Goal: Task Accomplishment & Management: Use online tool/utility

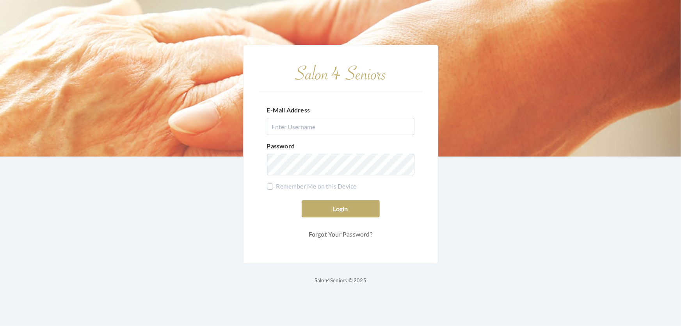
click at [297, 122] on input "E-Mail Address" at bounding box center [341, 126] width 148 height 17
type input "[PERSON_NAME][EMAIL_ADDRESS][DOMAIN_NAME]"
click at [345, 129] on form "E-Mail Address [PERSON_NAME][EMAIL_ADDRESS][DOMAIN_NAME] Password Remember Me o…" at bounding box center [340, 170] width 163 height 144
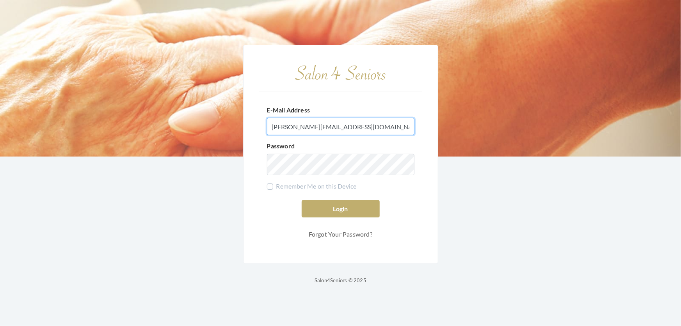
click at [346, 126] on input "[PERSON_NAME][EMAIL_ADDRESS][DOMAIN_NAME]" at bounding box center [341, 126] width 148 height 17
drag, startPoint x: 337, startPoint y: 122, endPoint x: 224, endPoint y: 132, distance: 113.3
click at [224, 132] on div "E-Mail Address shemeka@live.com Password Remember Me on this Device Login Forgo…" at bounding box center [340, 163] width 681 height 326
click at [316, 118] on input "E-Mail Address" at bounding box center [341, 126] width 148 height 17
type input "stephensshemeka@gmail.com"
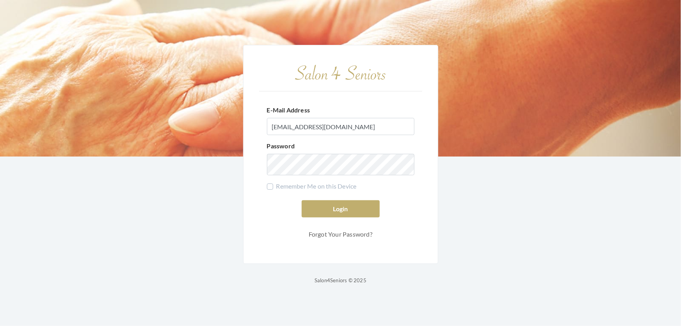
click at [324, 167] on form "E-Mail Address stephensshemeka@gmail.com Password Remember Me on this Device Lo…" at bounding box center [340, 170] width 163 height 144
click at [363, 210] on button "Login" at bounding box center [341, 208] width 78 height 17
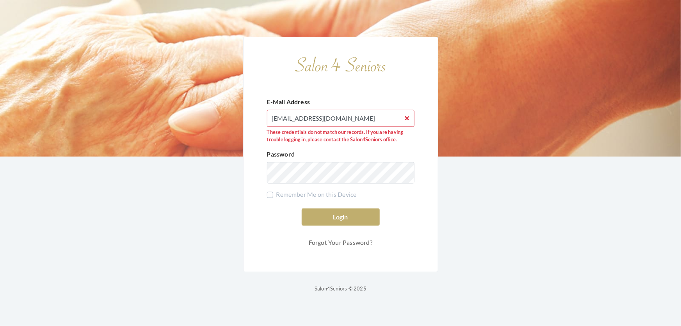
click at [403, 110] on input "stephensshemeka@gmail.com" at bounding box center [341, 118] width 148 height 17
click at [406, 110] on input "stephensshemeka@gmail.com" at bounding box center [341, 118] width 148 height 17
click at [411, 97] on div "E-Mail Address stephensshemeka@gmail.com These credentials do not match our rec…" at bounding box center [341, 120] width 148 height 46
click at [408, 110] on input "stephensshemeka@gmail.com" at bounding box center [341, 118] width 148 height 17
click at [403, 110] on input "stephensshemeka@gmail.com" at bounding box center [341, 118] width 148 height 17
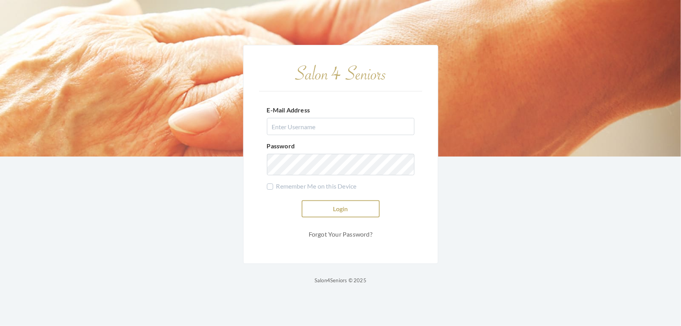
type input "shemekastephens@gmail.com"
click at [359, 214] on button "Login" at bounding box center [341, 208] width 78 height 17
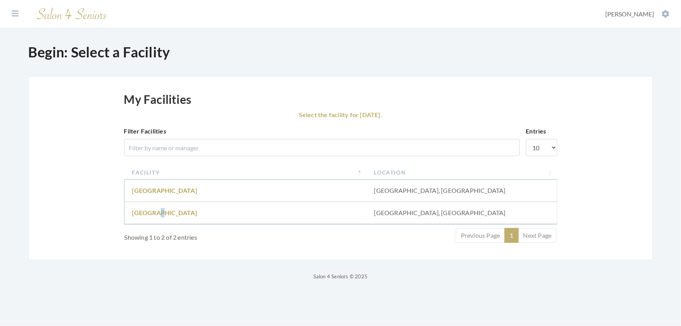
click at [155, 215] on td "Fair Haven" at bounding box center [246, 213] width 242 height 22
click at [163, 218] on td "Fair Haven" at bounding box center [246, 213] width 242 height 22
click at [142, 216] on link "Fair Haven" at bounding box center [164, 212] width 65 height 7
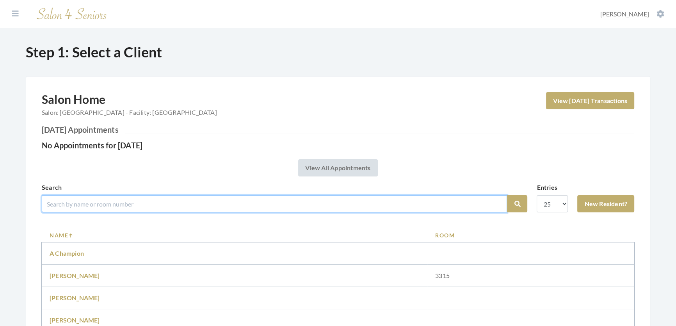
click at [121, 212] on input "search" at bounding box center [274, 203] width 465 height 17
click at [83, 207] on input "sh" at bounding box center [274, 203] width 465 height 17
type input "Shirley"
click at [507, 195] on button "Search" at bounding box center [517, 203] width 20 height 17
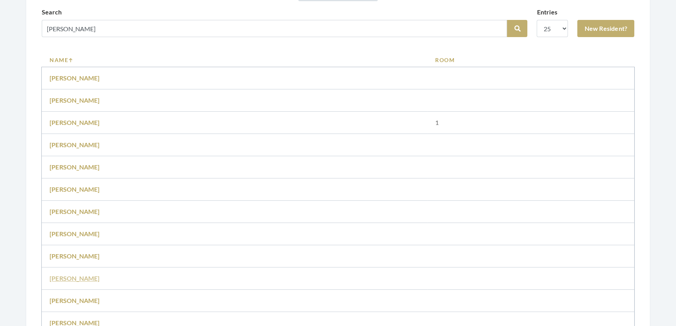
scroll to position [213, 0]
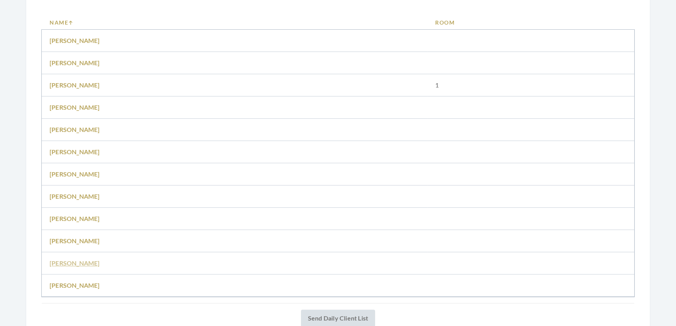
click at [88, 267] on link "[PERSON_NAME]" at bounding box center [75, 262] width 50 height 7
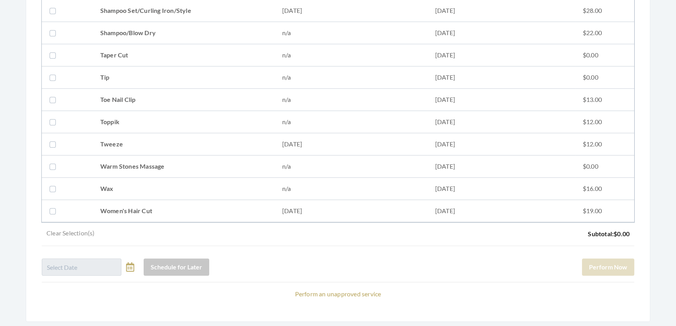
scroll to position [1009, 0]
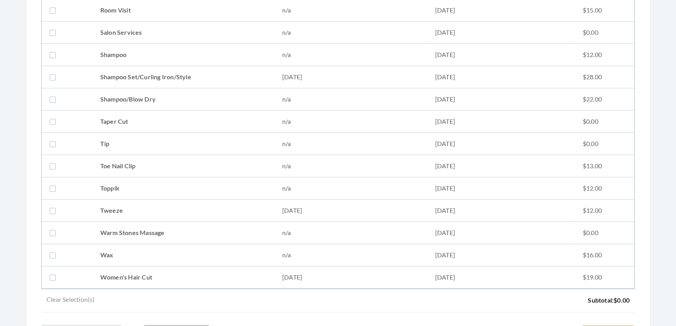
click at [156, 79] on td "Shampoo Set/Curling Iron/Style" at bounding box center [184, 77] width 182 height 22
checkbox input "true"
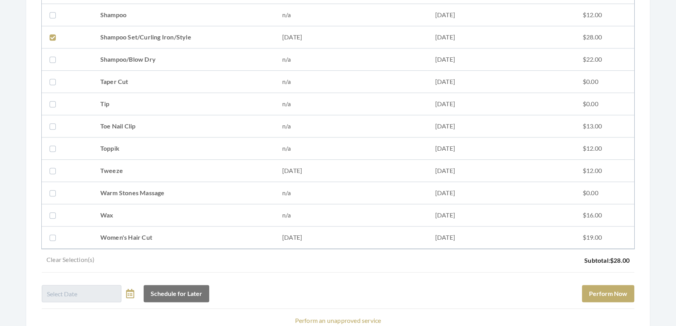
scroll to position [1115, 0]
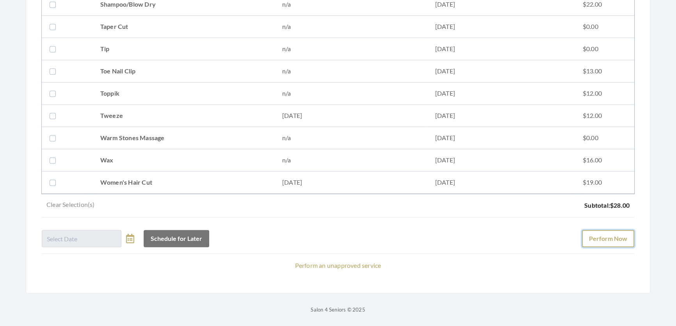
click at [586, 232] on button "Perform Now" at bounding box center [608, 238] width 52 height 17
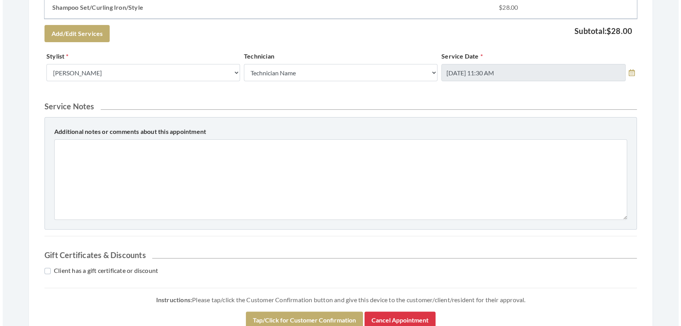
scroll to position [385, 0]
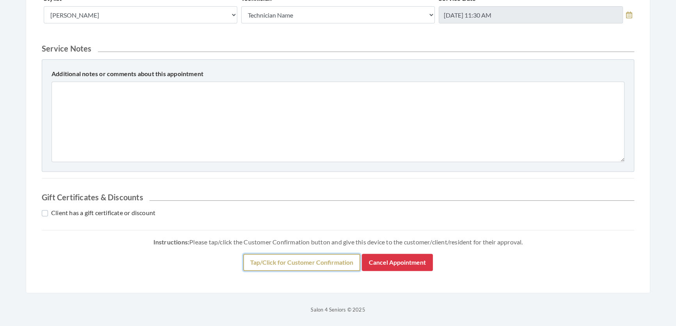
click at [264, 267] on button "Tap/Click for Customer Confirmation" at bounding box center [301, 262] width 117 height 17
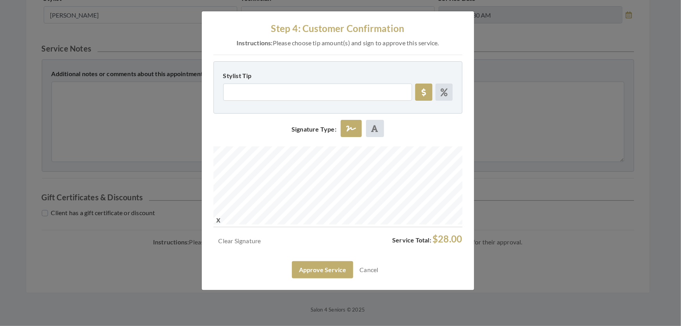
click at [480, 211] on div "Step 4: Customer Confirmation Instructions: Please choose tip amount(s) and sig…" at bounding box center [340, 163] width 681 height 326
click at [338, 278] on button "Approve Service" at bounding box center [322, 269] width 61 height 17
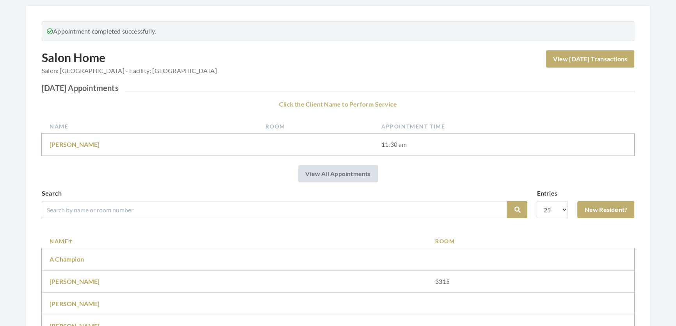
scroll to position [142, 0]
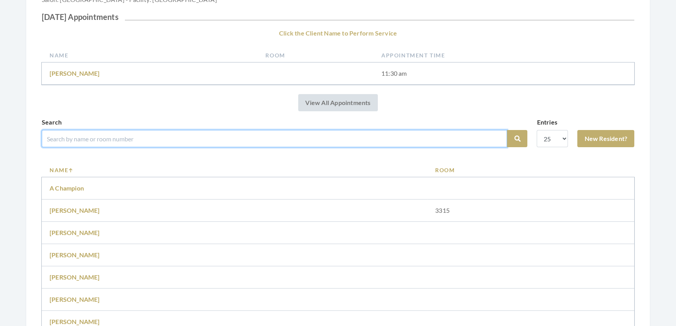
click at [255, 147] on input "search" at bounding box center [274, 138] width 465 height 17
type input "dot yester"
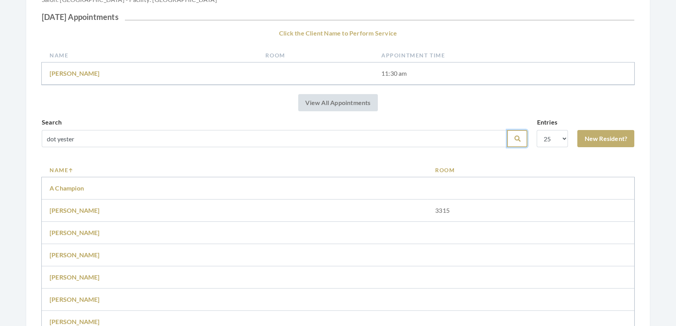
click at [514, 142] on icon "submit" at bounding box center [517, 138] width 6 height 6
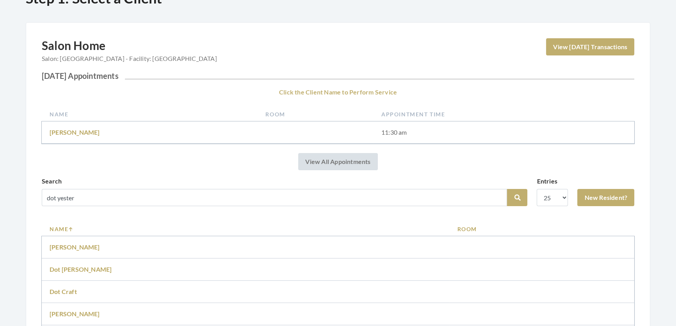
scroll to position [201, 0]
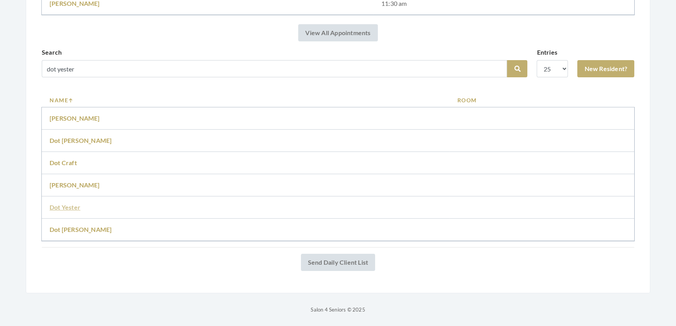
click at [65, 203] on link "Dot Yester" at bounding box center [65, 206] width 31 height 7
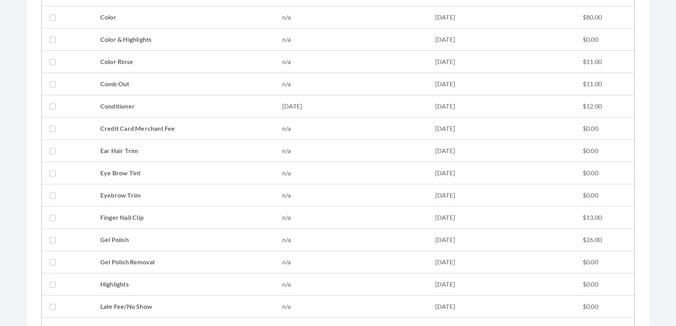
scroll to position [213, 0]
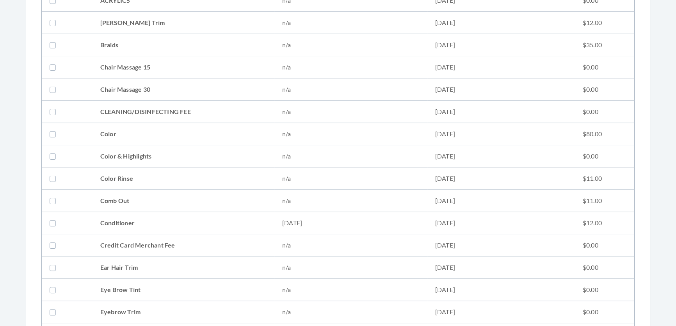
click at [143, 222] on td "Conditioner" at bounding box center [184, 223] width 182 height 22
checkbox input "true"
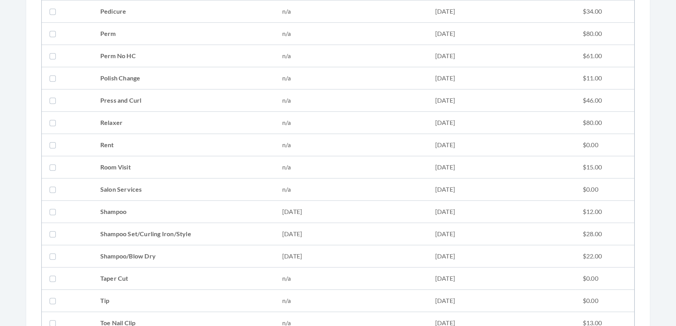
scroll to position [816, 0]
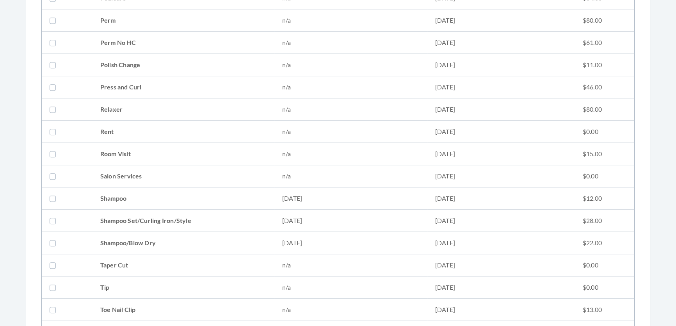
click at [161, 227] on td "Shampoo Set/Curling Iron/Style" at bounding box center [184, 221] width 182 height 22
checkbox input "true"
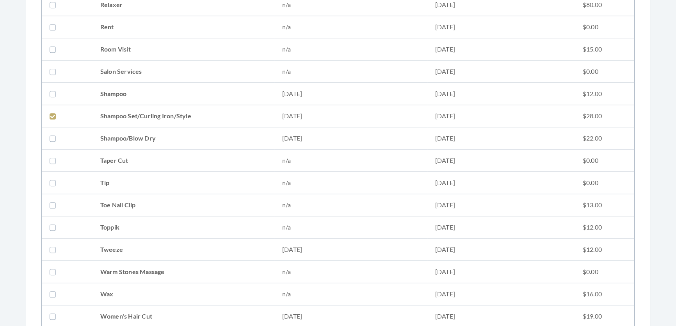
scroll to position [1029, 0]
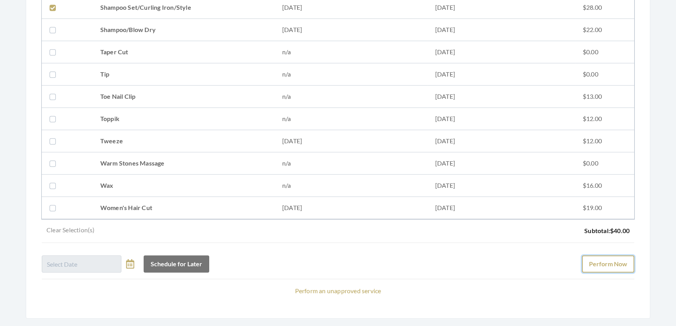
click at [596, 269] on button "Perform Now" at bounding box center [608, 263] width 52 height 17
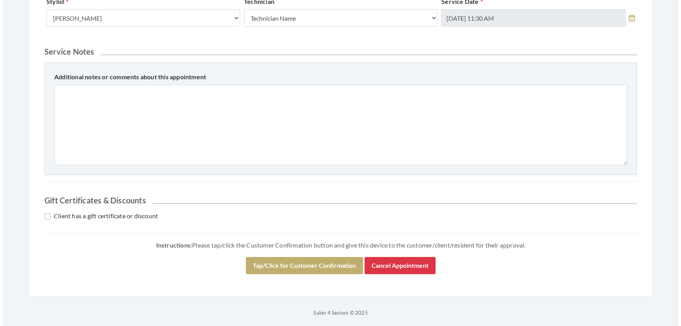
scroll to position [356, 0]
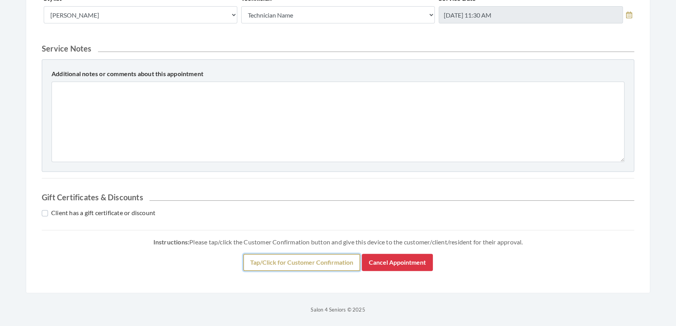
click at [322, 259] on button "Tap/Click for Customer Confirmation" at bounding box center [301, 262] width 117 height 17
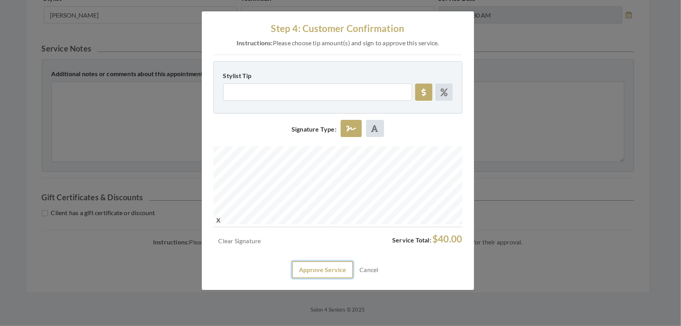
click at [319, 278] on button "Approve Service" at bounding box center [322, 269] width 61 height 17
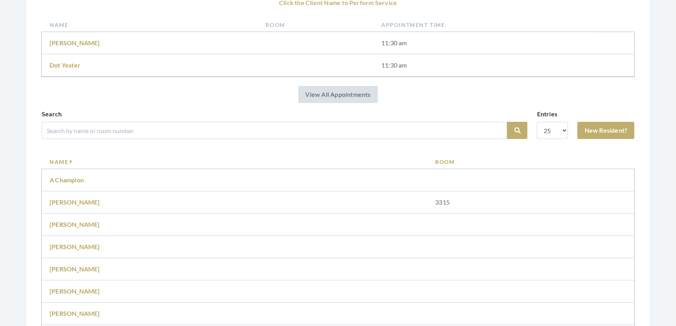
scroll to position [177, 0]
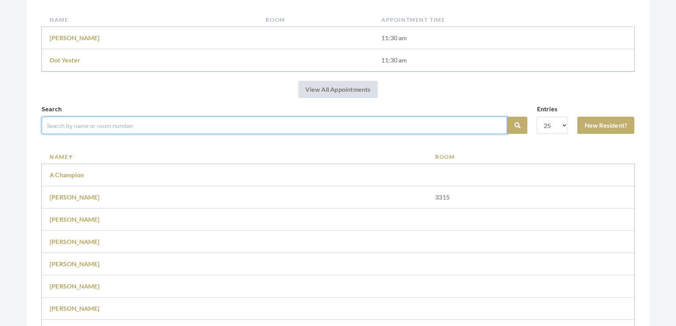
click at [304, 133] on input "search" at bounding box center [274, 125] width 465 height 17
type input "[PERSON_NAME]"
click at [507, 117] on button "Search" at bounding box center [517, 125] width 20 height 17
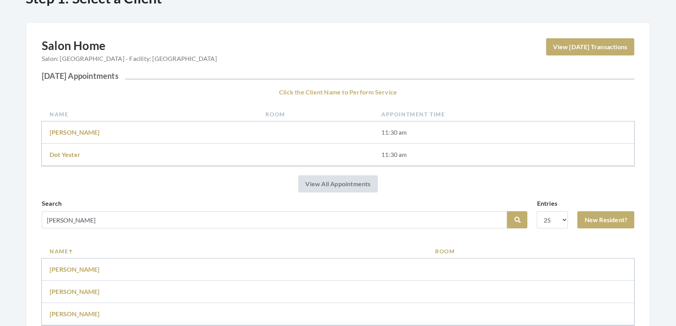
scroll to position [157, 0]
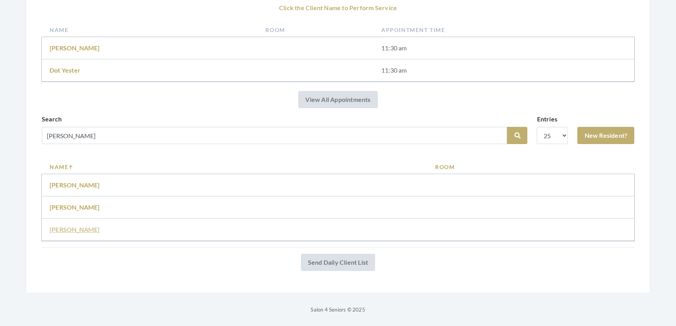
click at [91, 226] on link "[PERSON_NAME]" at bounding box center [75, 229] width 50 height 7
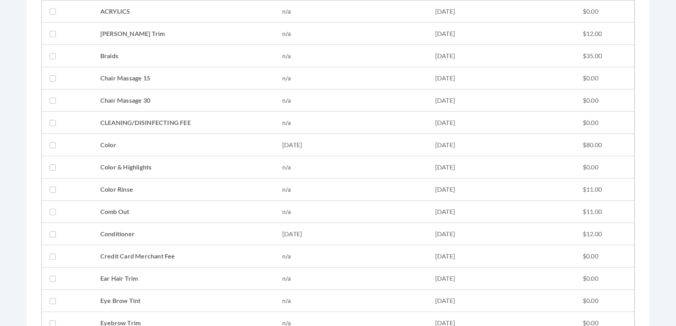
scroll to position [319, 0]
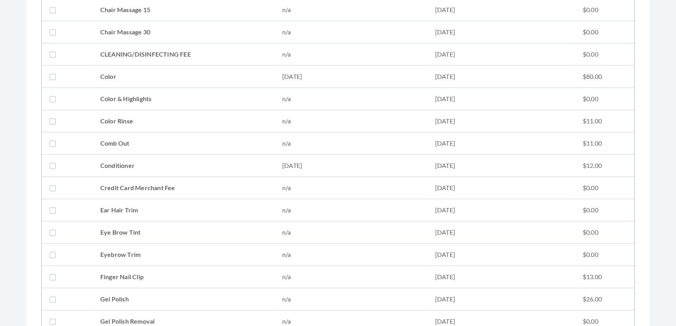
drag, startPoint x: 167, startPoint y: 171, endPoint x: 176, endPoint y: 175, distance: 9.4
click at [170, 172] on td "Conditioner" at bounding box center [184, 166] width 182 height 22
checkbox input "true"
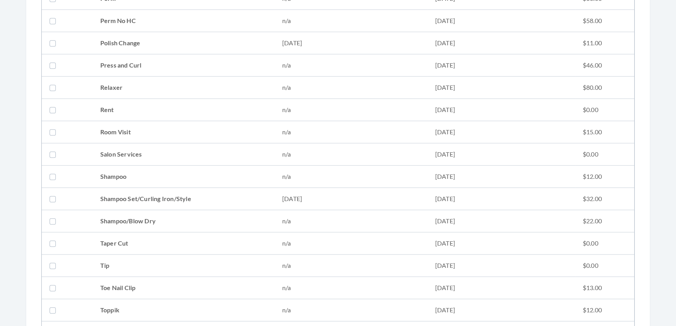
click at [221, 198] on td "Shampoo Set/Curling Iron/Style" at bounding box center [184, 199] width 182 height 22
checkbox input "true"
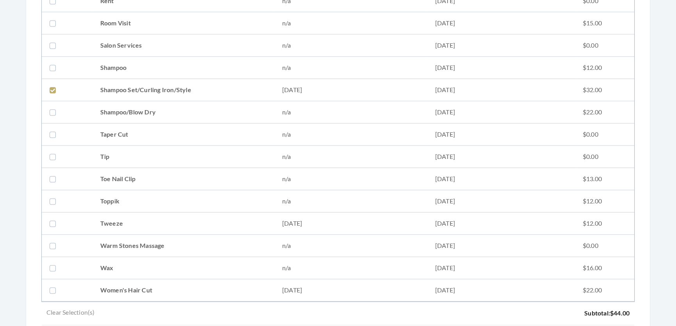
scroll to position [1115, 0]
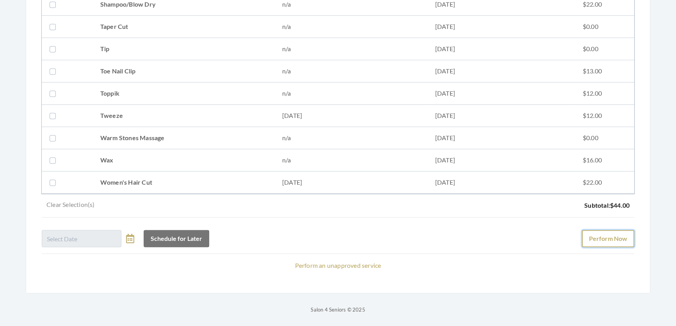
click at [610, 230] on button "Perform Now" at bounding box center [608, 238] width 52 height 17
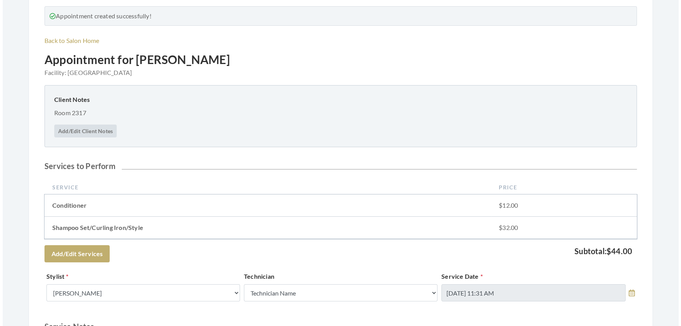
scroll to position [407, 0]
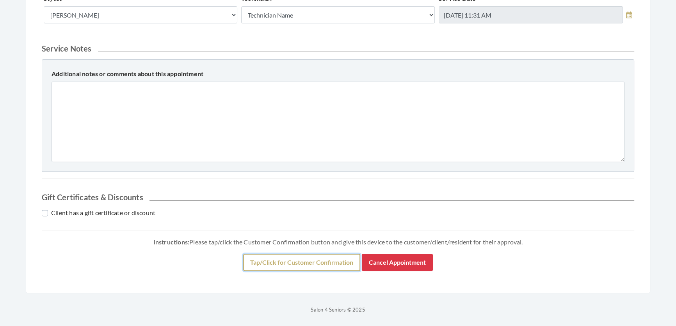
click at [336, 264] on button "Tap/Click for Customer Confirmation" at bounding box center [301, 262] width 117 height 17
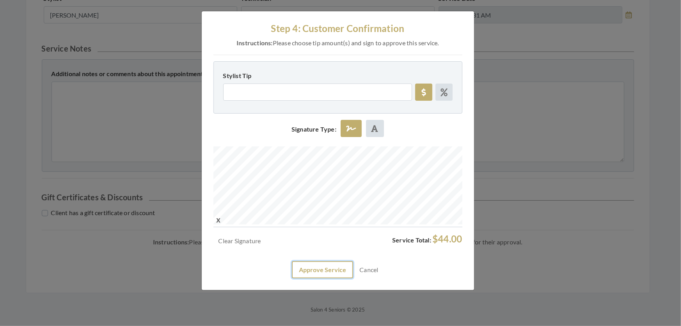
click at [301, 278] on button "Approve Service" at bounding box center [322, 269] width 61 height 17
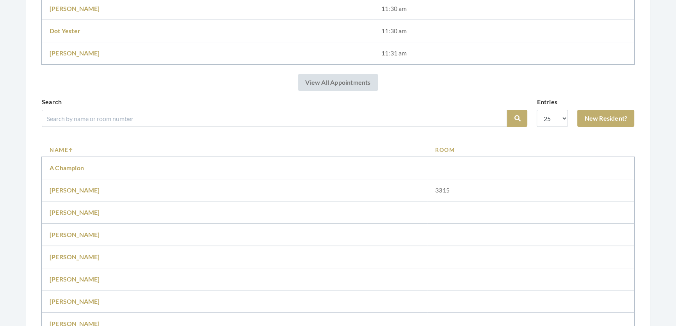
scroll to position [213, 0]
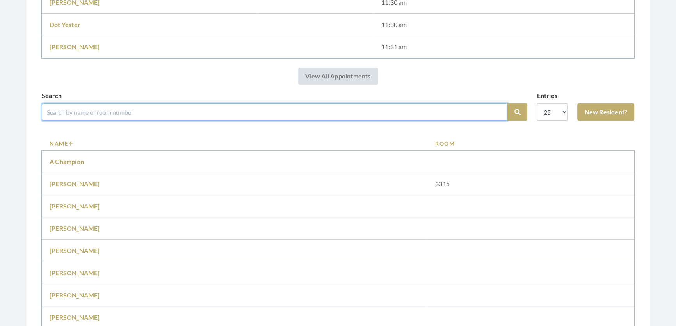
click at [101, 119] on input "search" at bounding box center [274, 111] width 465 height 17
type input "[PERSON_NAME]"
click at [507, 103] on button "Search" at bounding box center [517, 111] width 20 height 17
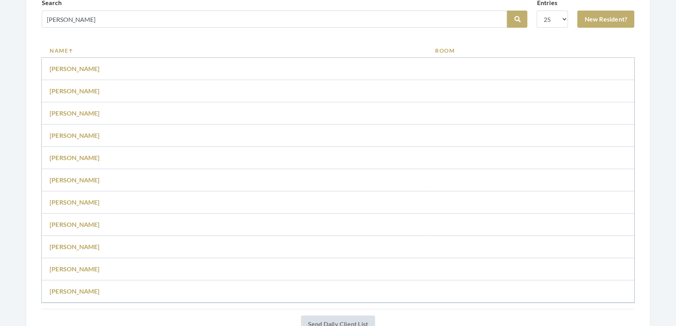
scroll to position [284, 0]
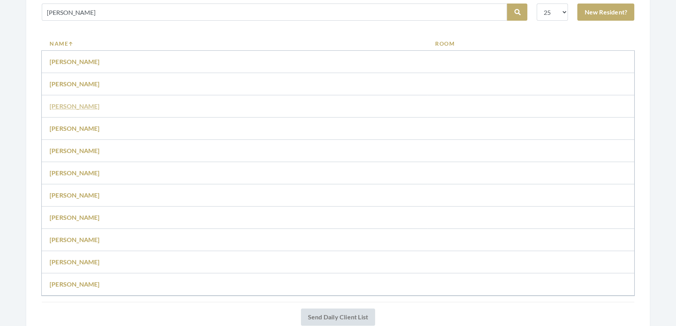
click at [66, 110] on link "Judith Eanes" at bounding box center [75, 105] width 50 height 7
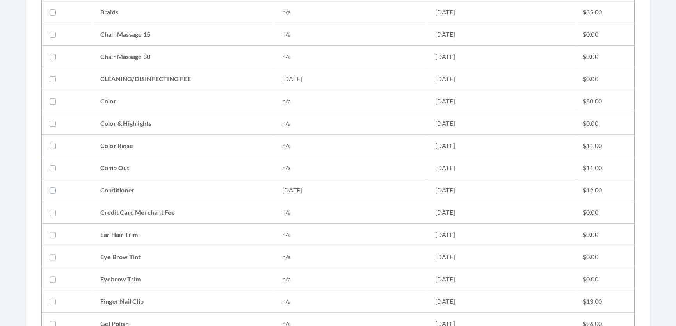
scroll to position [248, 0]
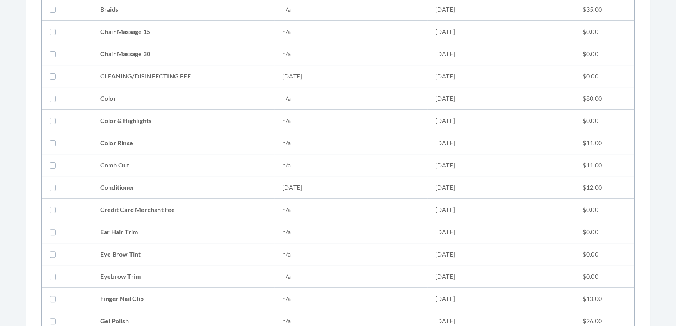
click at [131, 180] on td "Conditioner" at bounding box center [184, 187] width 182 height 22
checkbox input "true"
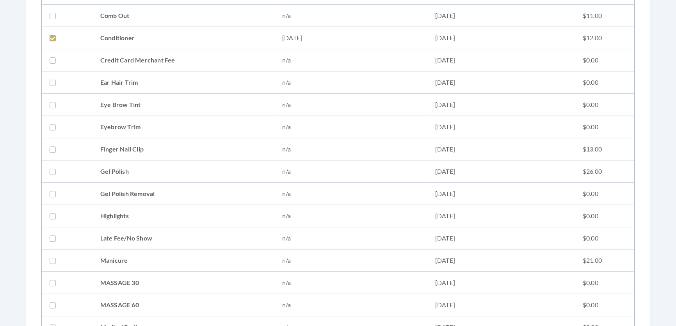
scroll to position [461, 0]
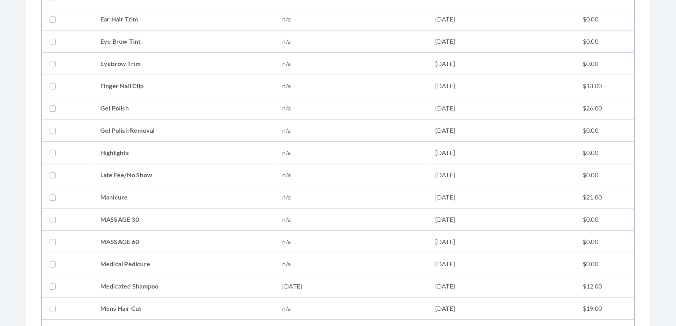
click at [137, 278] on td "Medicated Shampoo" at bounding box center [184, 286] width 182 height 22
checkbox input "true"
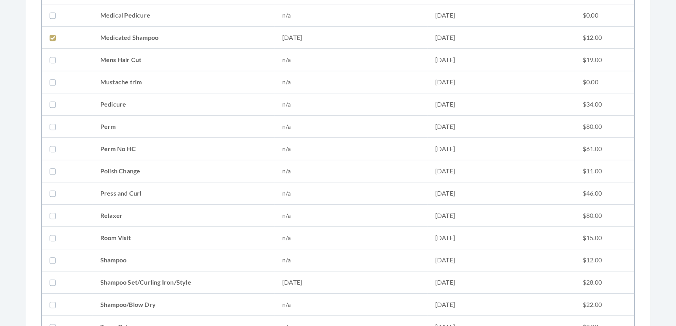
click at [144, 273] on td "Shampoo Set/Curling Iron/Style" at bounding box center [184, 282] width 182 height 22
checkbox input "true"
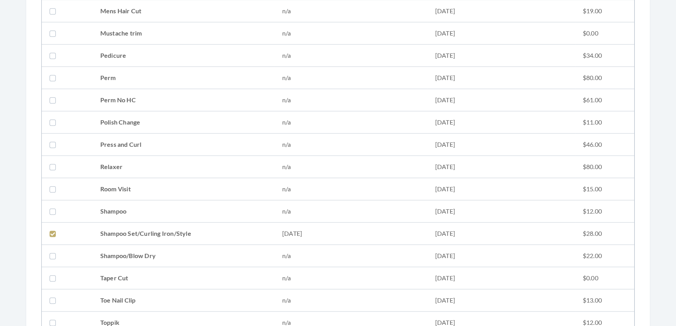
scroll to position [958, 0]
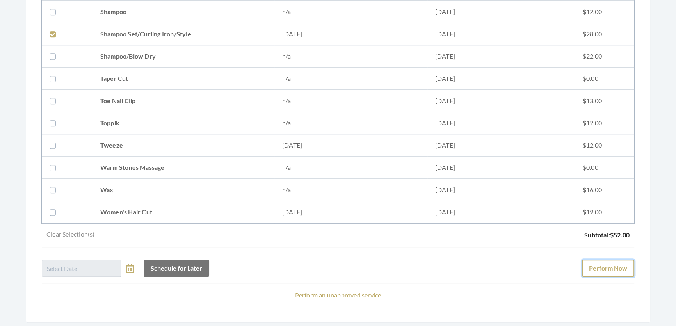
click at [614, 265] on button "Perform Now" at bounding box center [608, 268] width 52 height 17
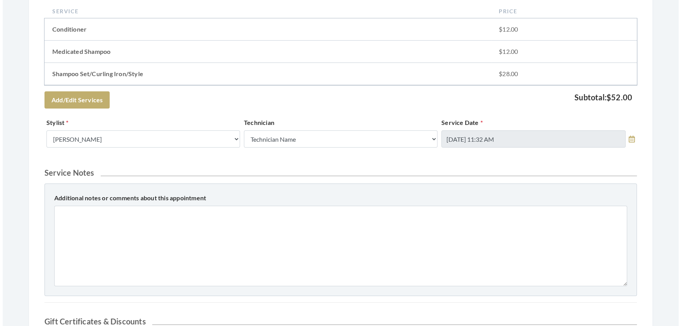
scroll to position [379, 0]
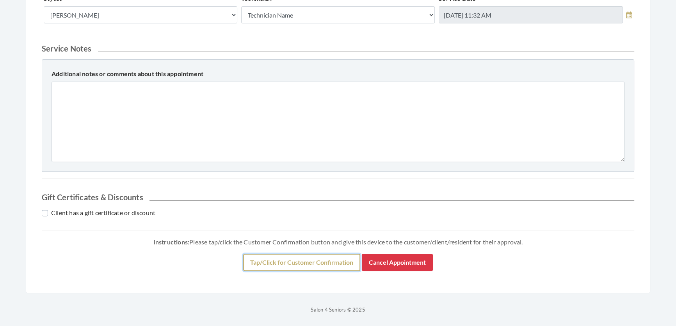
click at [331, 261] on button "Tap/Click for Customer Confirmation" at bounding box center [301, 262] width 117 height 17
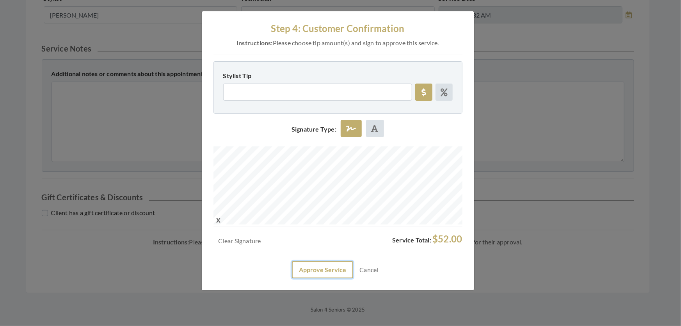
click at [338, 278] on button "Approve Service" at bounding box center [322, 269] width 61 height 17
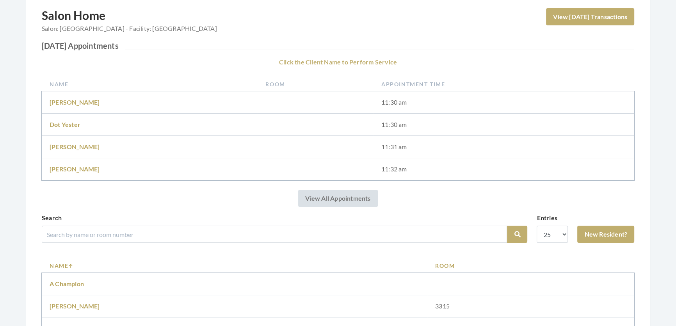
scroll to position [213, 0]
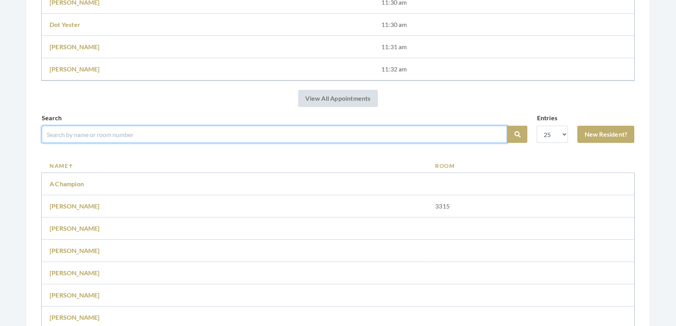
click at [202, 142] on input "search" at bounding box center [274, 134] width 465 height 17
type input "[PERSON_NAME]"
click at [507, 126] on button "Search" at bounding box center [517, 134] width 20 height 17
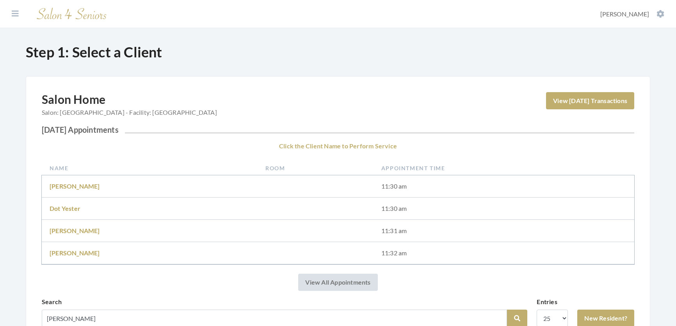
scroll to position [142, 0]
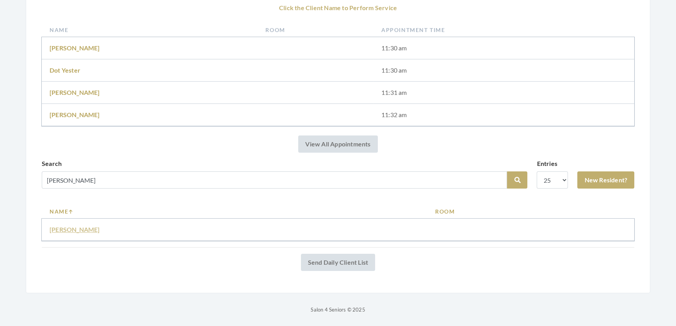
click at [72, 233] on link "Lisa Jones" at bounding box center [75, 229] width 50 height 7
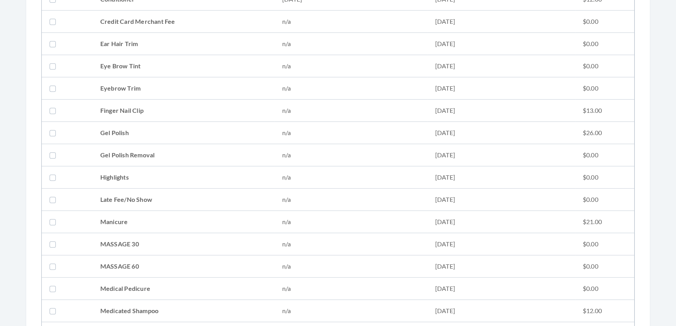
scroll to position [425, 0]
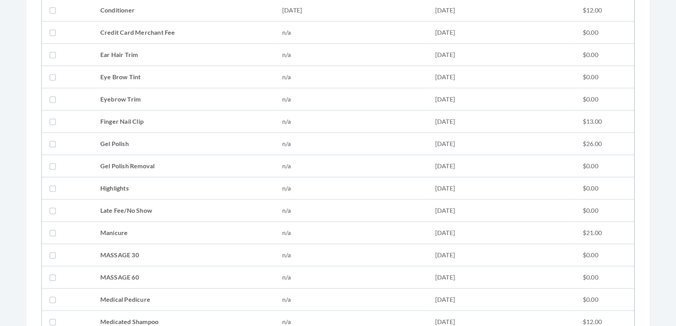
click at [195, 18] on td "Conditioner" at bounding box center [184, 10] width 182 height 22
checkbox input "true"
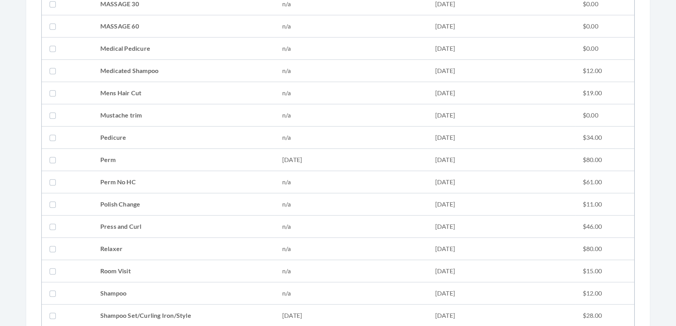
scroll to position [710, 0]
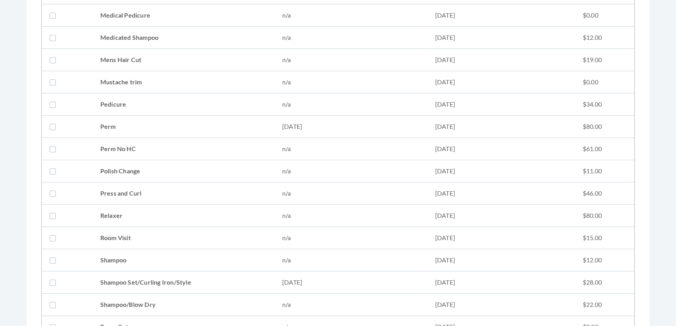
click at [148, 277] on td "Shampoo Set/Curling Iron/Style" at bounding box center [184, 282] width 182 height 22
checkbox input "true"
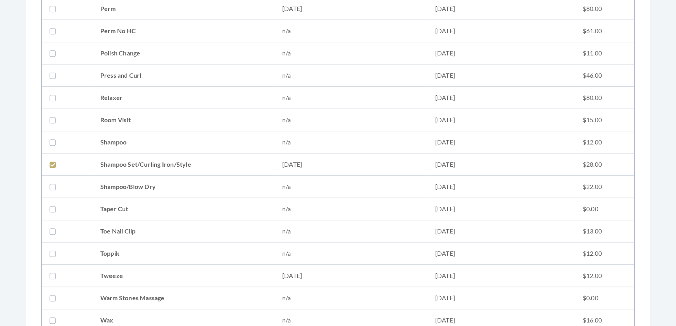
scroll to position [958, 0]
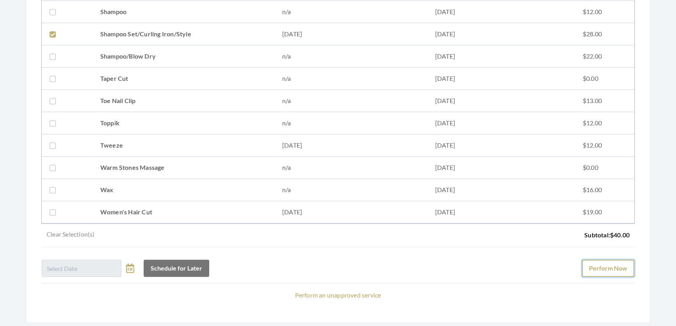
click at [589, 262] on button "Perform Now" at bounding box center [608, 268] width 52 height 17
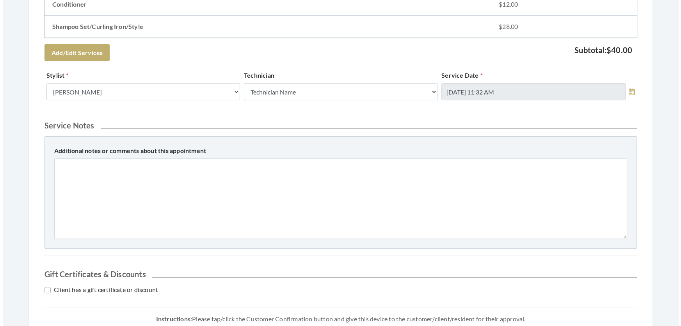
scroll to position [319, 0]
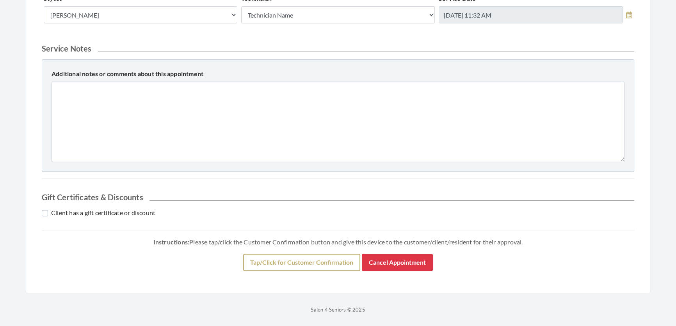
drag, startPoint x: 301, startPoint y: 314, endPoint x: 302, endPoint y: 295, distance: 18.8
click at [301, 277] on div "Instructions: Please tap/click the Customer Confirmation button and give this d…" at bounding box center [338, 257] width 593 height 41
click at [302, 271] on button "Tap/Click for Customer Confirmation" at bounding box center [301, 262] width 117 height 17
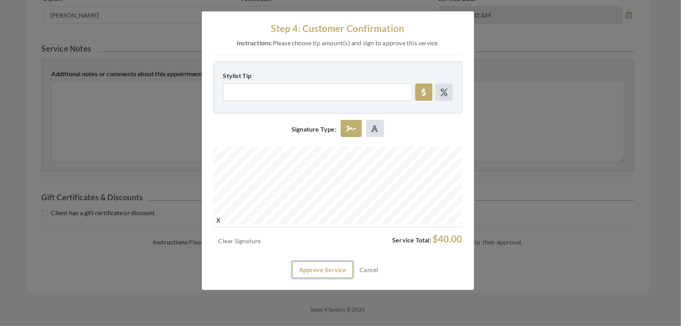
click at [320, 278] on button "Approve Service" at bounding box center [322, 269] width 61 height 17
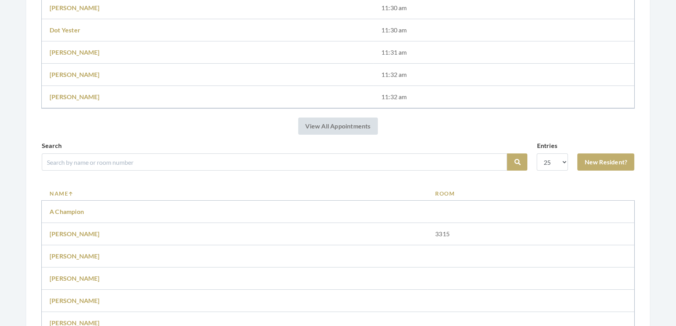
scroll to position [213, 0]
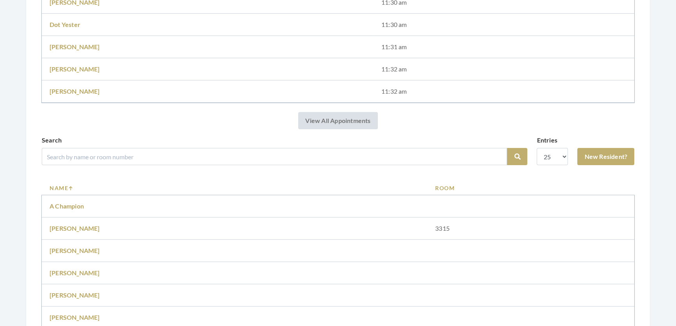
click at [101, 171] on div "Search Search" at bounding box center [285, 153] width 486 height 36
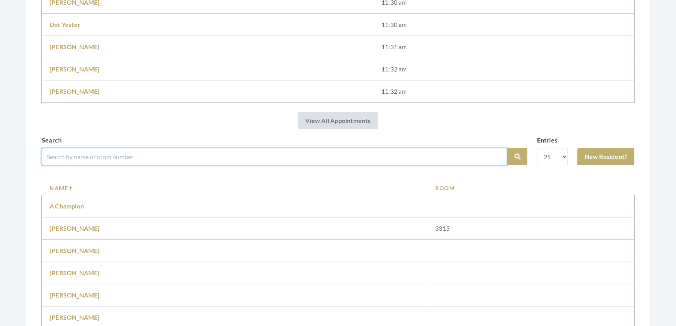
click at [101, 165] on input "search" at bounding box center [274, 156] width 465 height 17
type input "[PERSON_NAME]"
click at [507, 148] on button "Search" at bounding box center [517, 156] width 20 height 17
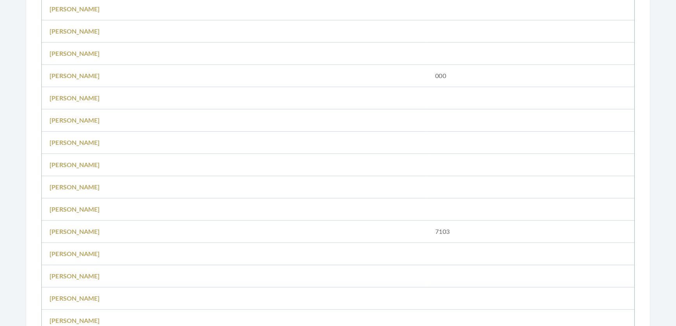
scroll to position [532, 0]
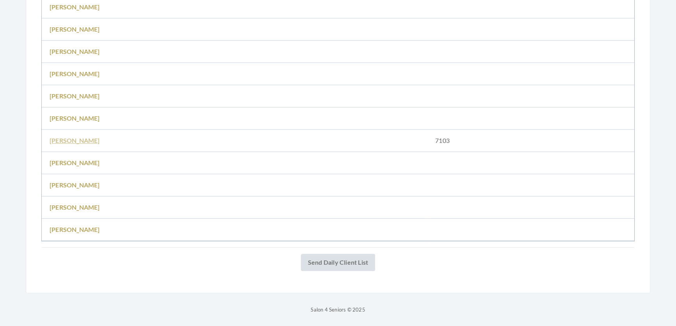
click at [81, 138] on link "[PERSON_NAME]" at bounding box center [75, 140] width 50 height 7
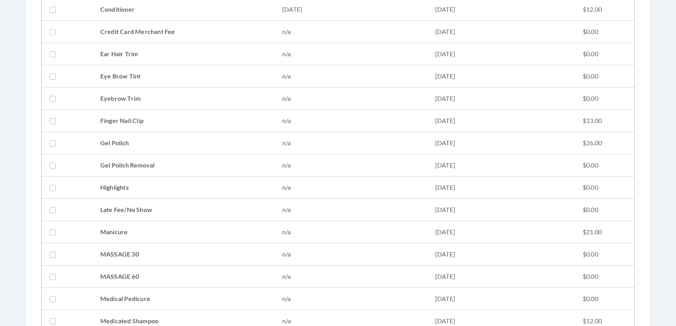
scroll to position [425, 0]
click at [127, 11] on td "Conditioner" at bounding box center [184, 10] width 182 height 22
checkbox input "true"
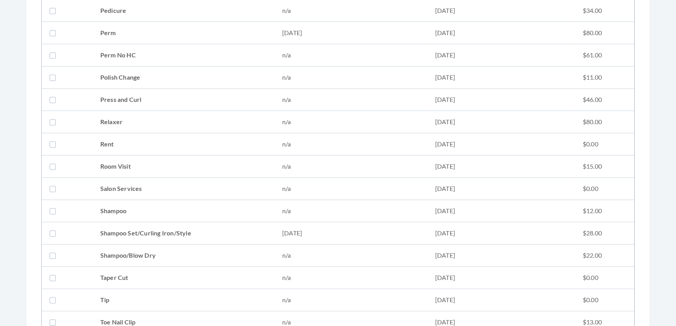
scroll to position [816, 0]
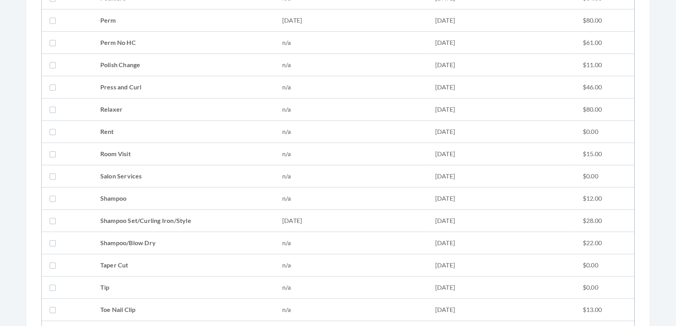
click at [112, 224] on td "Shampoo Set/Curling Iron/Style" at bounding box center [184, 221] width 182 height 22
checkbox input "true"
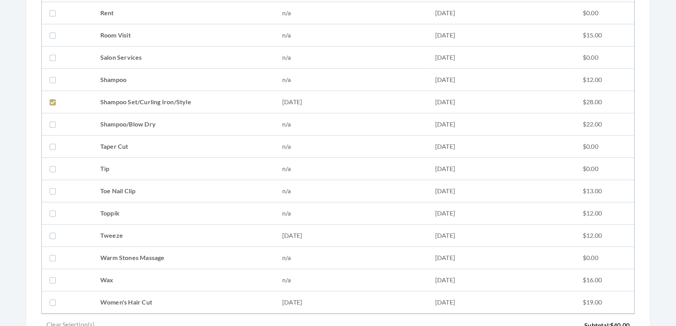
scroll to position [1064, 0]
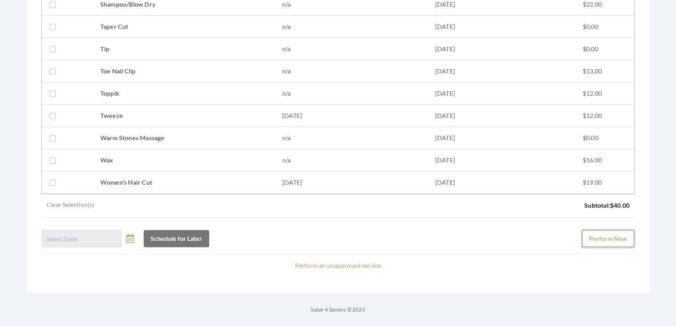
click at [613, 230] on button "Perform Now" at bounding box center [608, 238] width 52 height 17
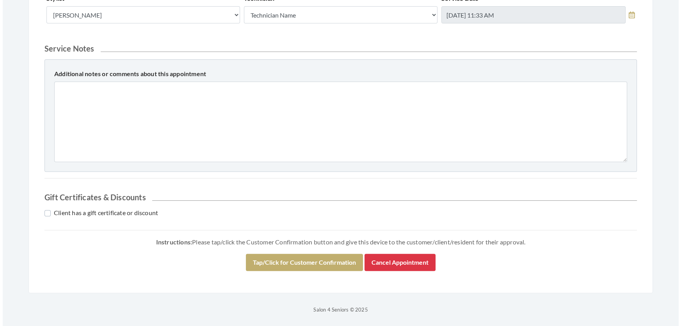
scroll to position [356, 0]
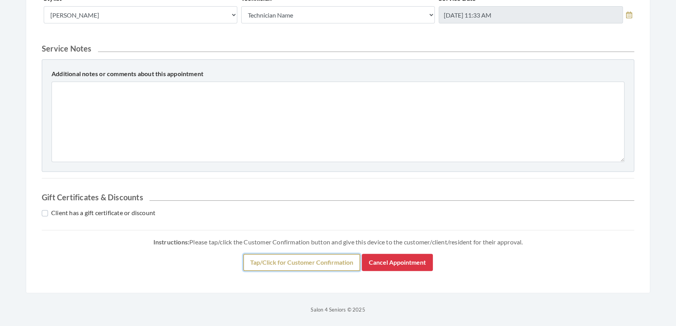
click at [301, 261] on button "Tap/Click for Customer Confirmation" at bounding box center [301, 262] width 117 height 17
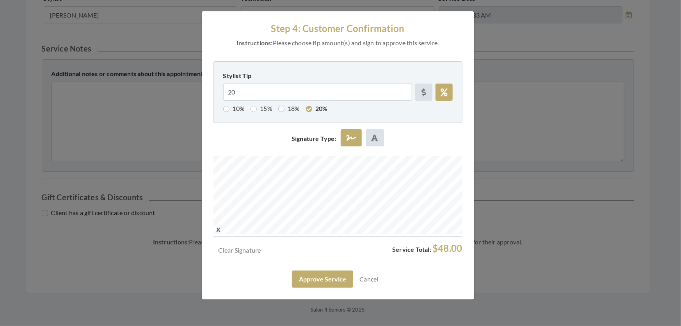
click at [479, 183] on div "Step 4: Customer Confirmation Instructions: Please choose tip amount(s) and sig…" at bounding box center [340, 163] width 681 height 326
drag, startPoint x: 277, startPoint y: 96, endPoint x: 196, endPoint y: 107, distance: 81.6
click at [196, 107] on div "Step 4: Customer Confirmation Instructions: Please choose tip amount(s) and sig…" at bounding box center [340, 163] width 681 height 326
radio input "false"
drag, startPoint x: 328, startPoint y: 289, endPoint x: 328, endPoint y: 293, distance: 4.3
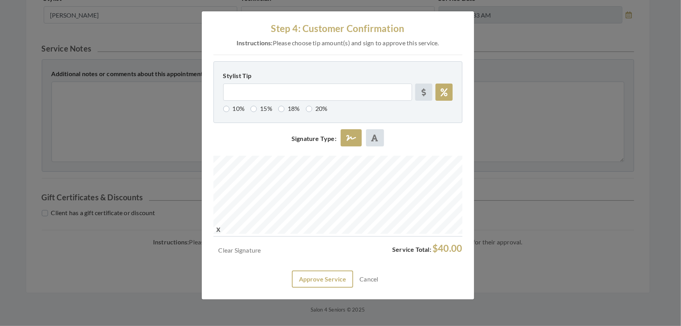
click at [328, 288] on div "Clear Signature Service Total: $40.00 Approve Service Cancel" at bounding box center [338, 265] width 249 height 45
click at [327, 288] on button "Approve Service" at bounding box center [322, 278] width 61 height 17
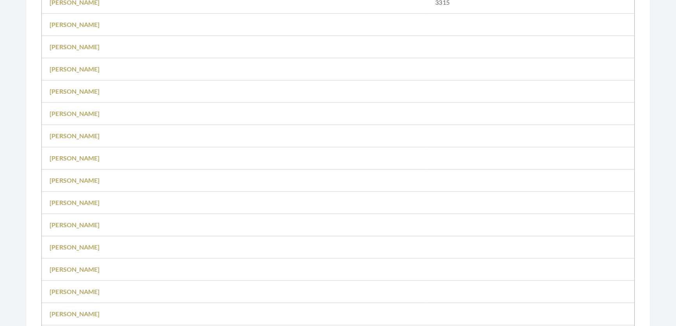
scroll to position [177, 0]
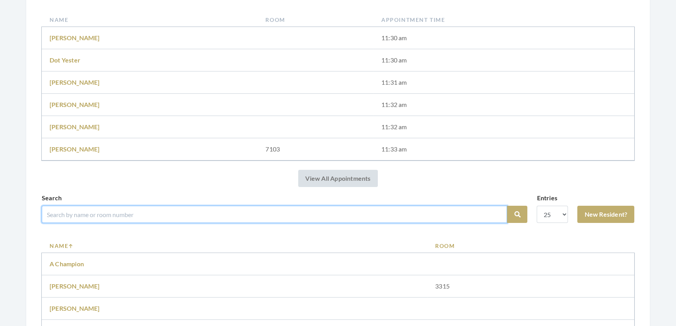
click at [92, 223] on input "search" at bounding box center [274, 214] width 465 height 17
type input "paul"
click at [507, 206] on button "Search" at bounding box center [517, 214] width 20 height 17
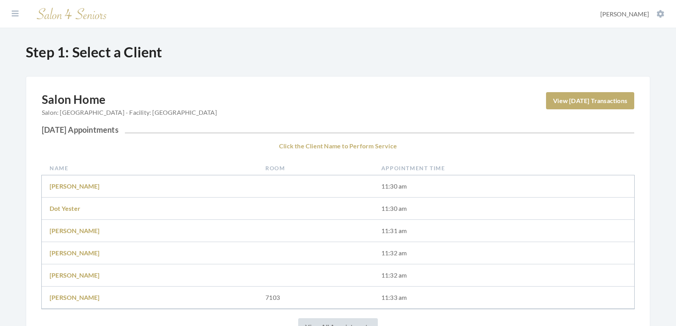
scroll to position [248, 0]
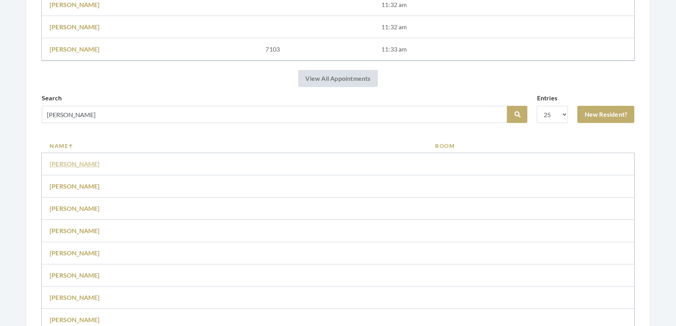
click at [66, 167] on link "[PERSON_NAME]" at bounding box center [75, 163] width 50 height 7
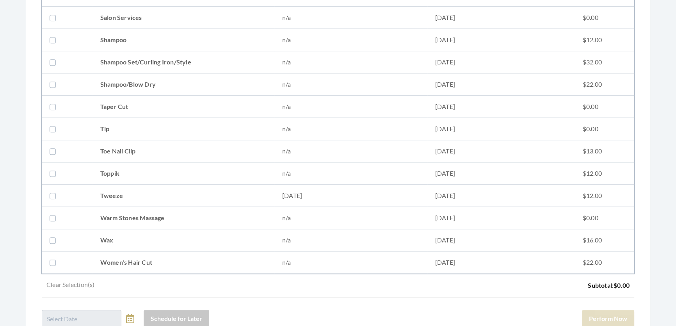
scroll to position [993, 0]
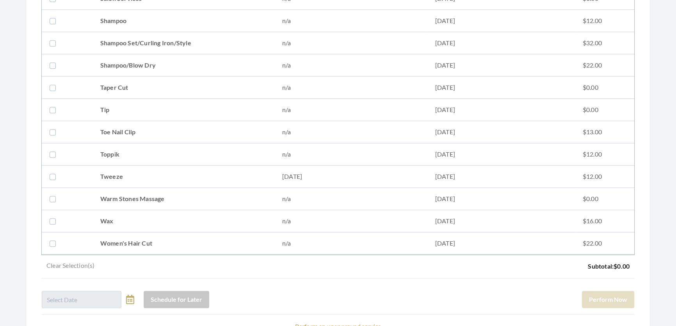
click at [98, 175] on td "Tweeze" at bounding box center [184, 176] width 182 height 22
checkbox input "true"
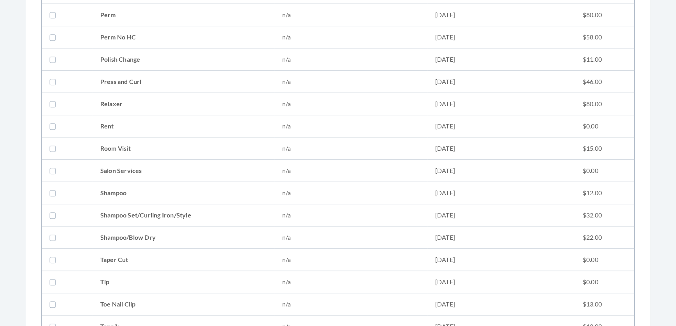
scroll to position [745, 0]
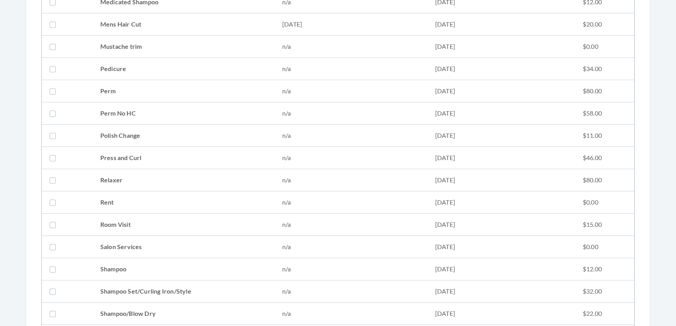
click at [187, 8] on td "Medicated Shampoo" at bounding box center [184, 2] width 182 height 22
checkbox input "false"
click at [197, 18] on td "Mens Hair Cut" at bounding box center [184, 24] width 182 height 22
checkbox input "true"
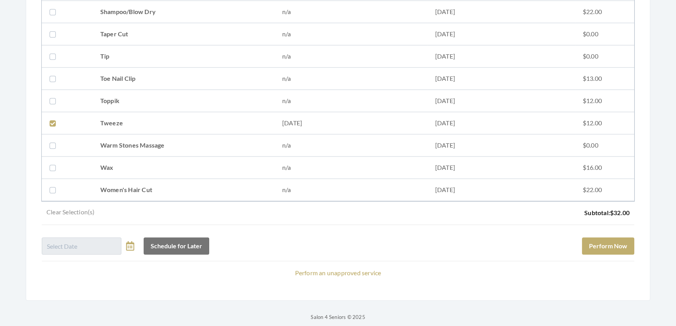
scroll to position [1064, 0]
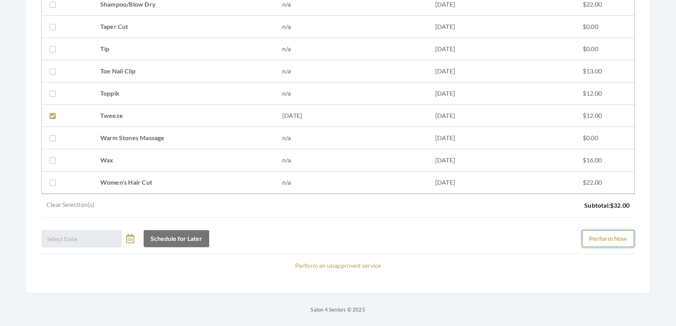
click at [626, 235] on button "Perform Now" at bounding box center [608, 238] width 52 height 17
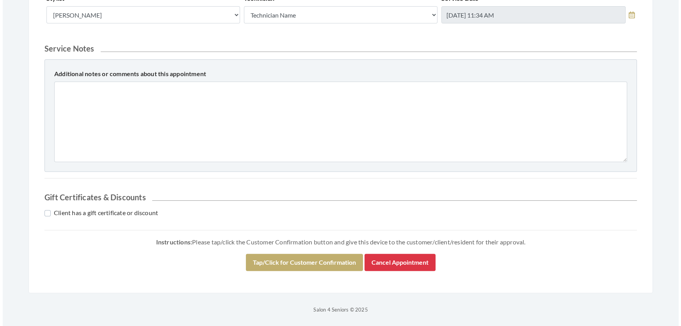
scroll to position [356, 0]
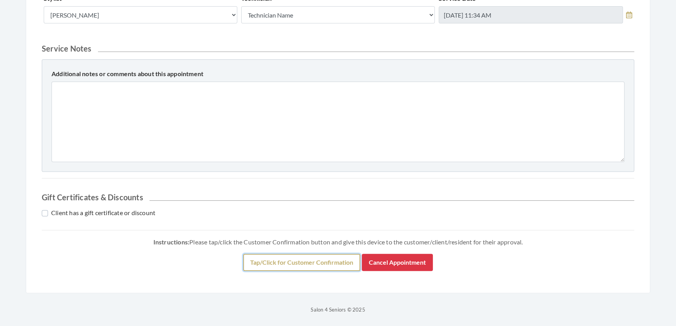
click at [335, 266] on button "Tap/Click for Customer Confirmation" at bounding box center [301, 262] width 117 height 17
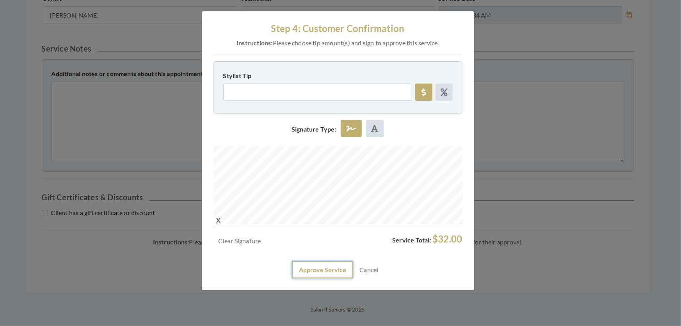
click at [320, 278] on button "Approve Service" at bounding box center [322, 269] width 61 height 17
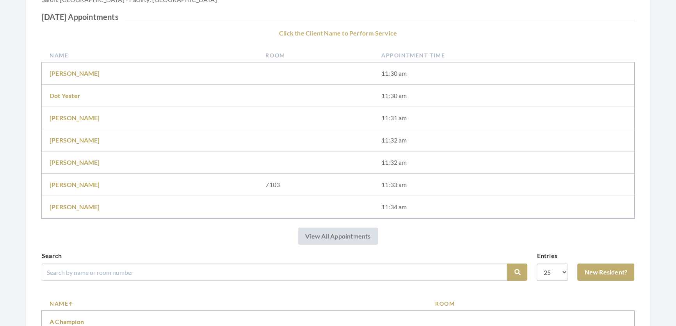
scroll to position [213, 0]
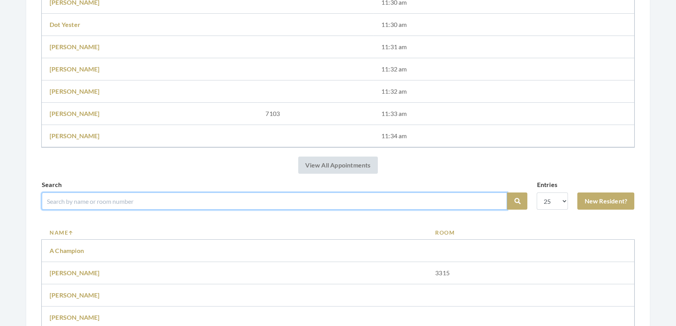
click at [408, 210] on input "search" at bounding box center [274, 200] width 465 height 17
click at [348, 201] on input "search" at bounding box center [274, 200] width 465 height 17
click at [215, 210] on input "search" at bounding box center [274, 200] width 465 height 17
type input "[PERSON_NAME]"
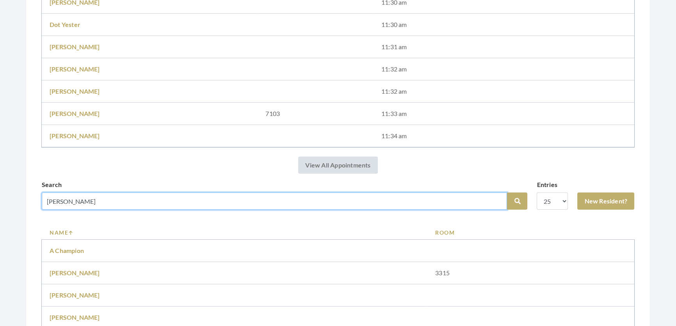
click at [507, 192] on button "Search" at bounding box center [517, 200] width 20 height 17
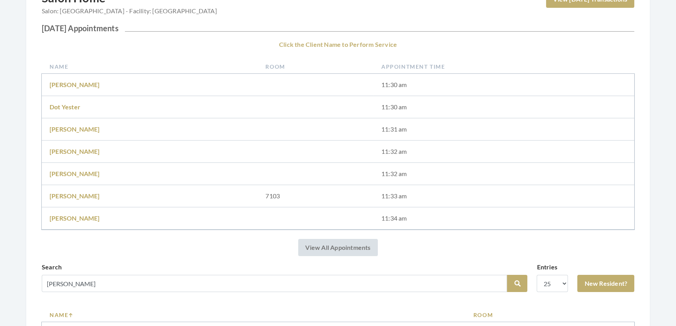
scroll to position [177, 0]
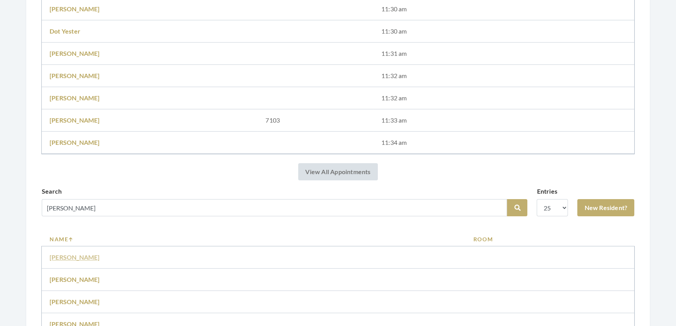
click at [64, 261] on link "[PERSON_NAME]" at bounding box center [75, 256] width 50 height 7
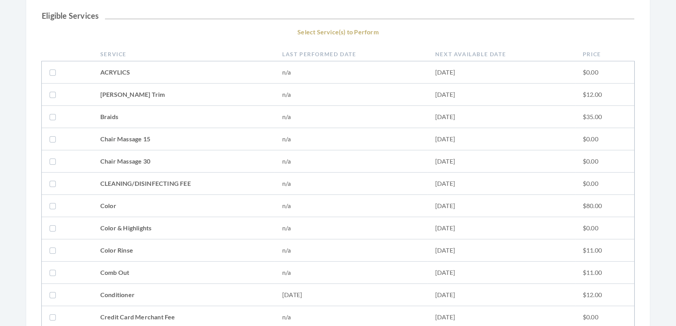
scroll to position [142, 0]
click at [105, 294] on td "Conditioner" at bounding box center [184, 294] width 182 height 22
checkbox input "true"
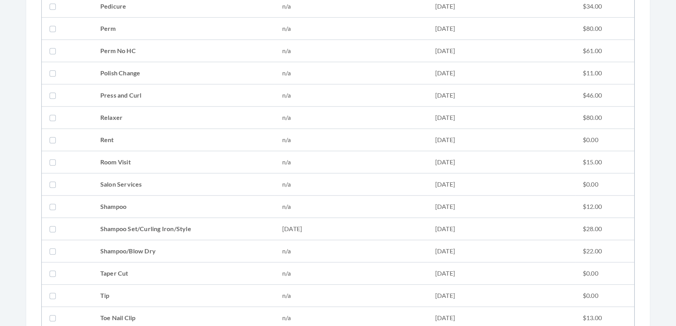
scroll to position [851, 0]
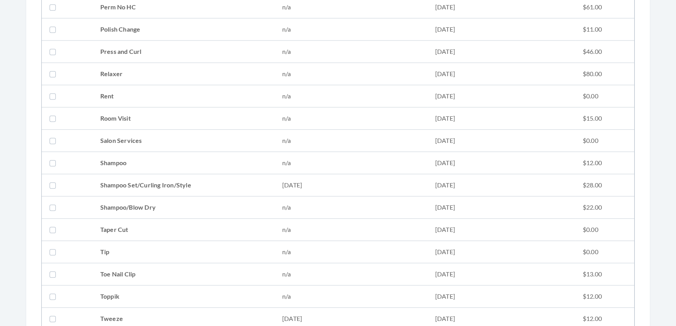
click at [128, 180] on td "Shampoo Set/Curling Iron/Style" at bounding box center [184, 185] width 182 height 22
checkbox input "true"
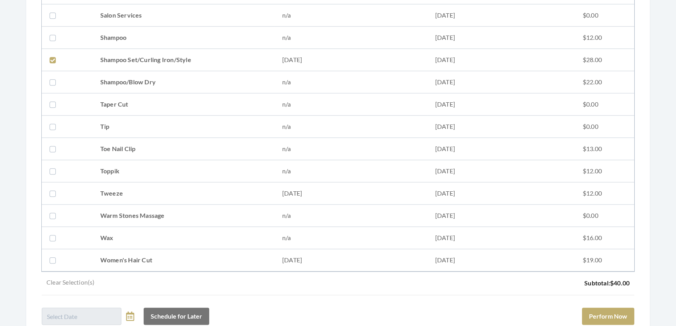
scroll to position [1064, 0]
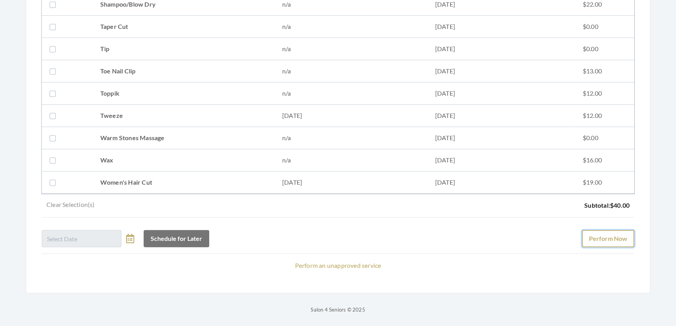
click at [627, 234] on button "Perform Now" at bounding box center [608, 238] width 52 height 17
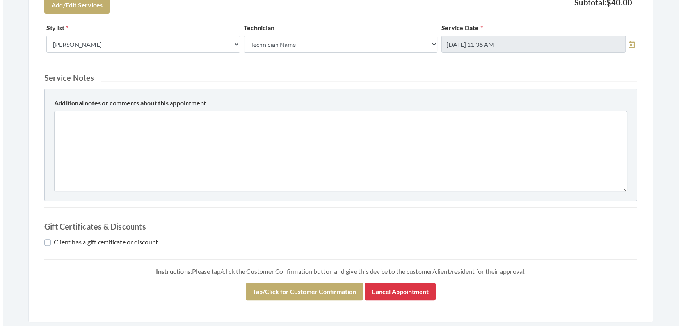
scroll to position [356, 0]
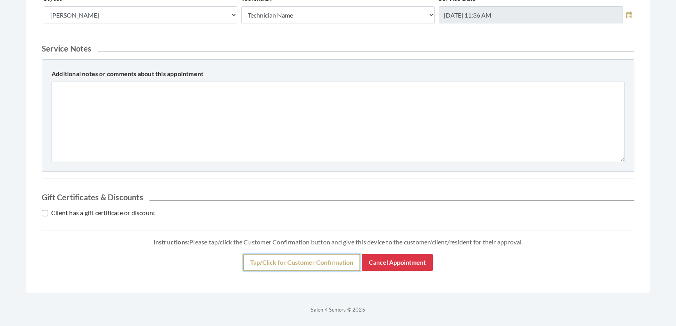
click at [334, 259] on button "Tap/Click for Customer Confirmation" at bounding box center [301, 262] width 117 height 17
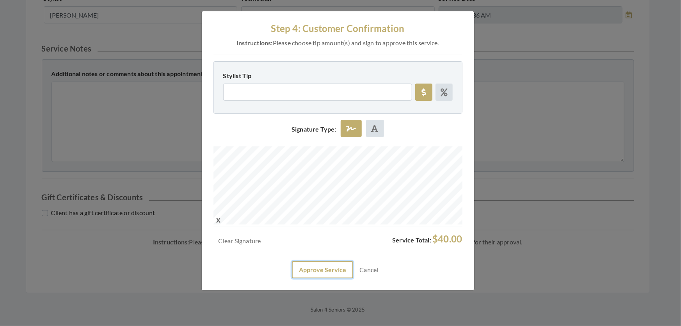
click at [297, 278] on button "Approve Service" at bounding box center [322, 269] width 61 height 17
